Goal: Check status

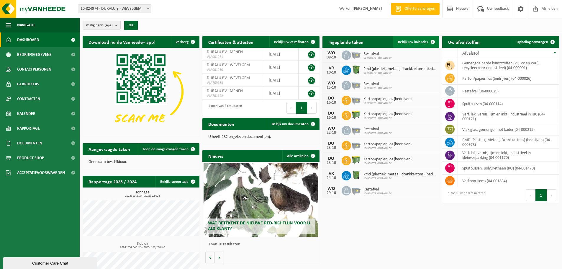
click at [420, 43] on span "Bekijk uw kalender" at bounding box center [413, 42] width 30 height 4
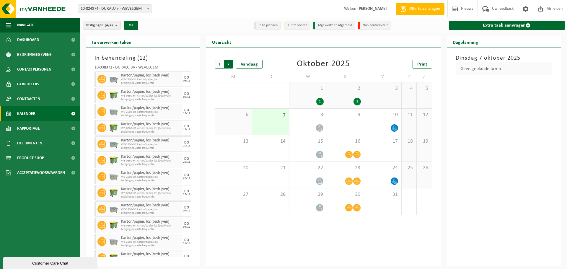
click at [220, 62] on span "Vorige" at bounding box center [219, 64] width 9 height 9
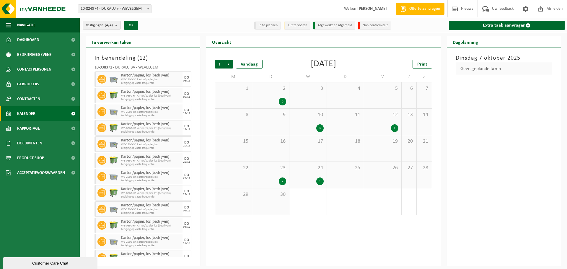
click at [392, 175] on div "26" at bounding box center [382, 175] width 37 height 26
click at [230, 63] on span "Volgende" at bounding box center [228, 64] width 9 height 9
